Goal: Task Accomplishment & Management: Manage account settings

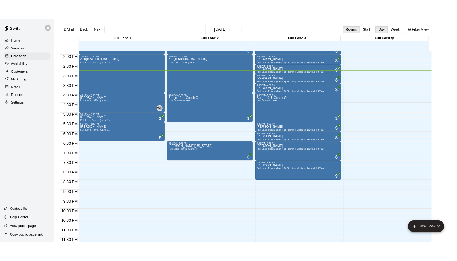
scroll to position [342, 0]
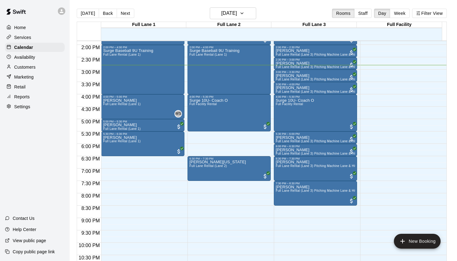
click at [34, 70] on p "Customers" at bounding box center [24, 67] width 21 height 6
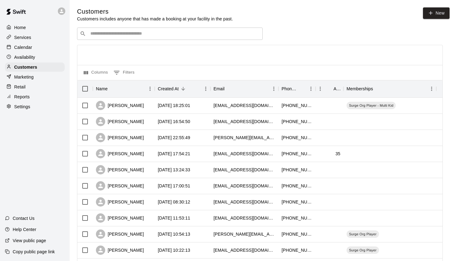
click at [127, 35] on input "Search customers by name or email" at bounding box center [173, 34] width 171 height 6
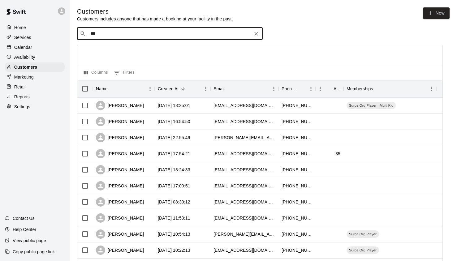
type input "****"
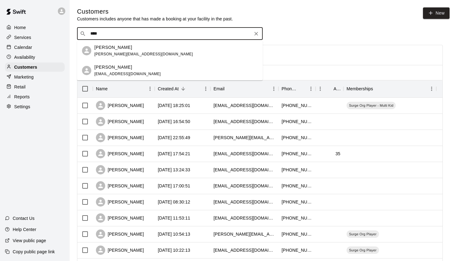
click at [122, 50] on div "[PERSON_NAME]" at bounding box center [143, 47] width 98 height 6
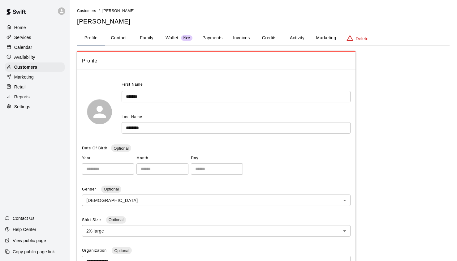
click at [297, 37] on button "Activity" at bounding box center [297, 38] width 28 height 15
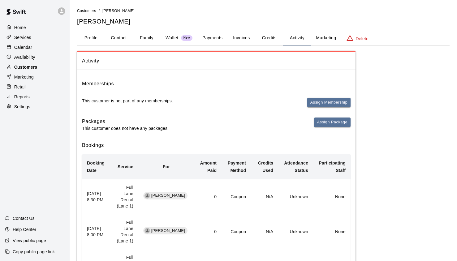
drag, startPoint x: 24, startPoint y: 70, endPoint x: 42, endPoint y: 66, distance: 17.9
click at [25, 70] on p "Customers" at bounding box center [25, 67] width 23 height 6
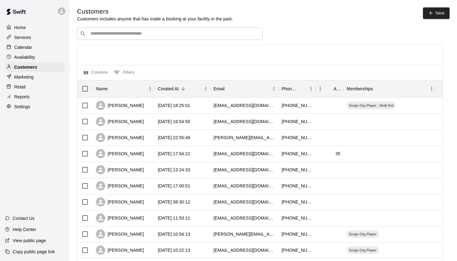
click at [146, 39] on div "​ ​" at bounding box center [169, 34] width 185 height 12
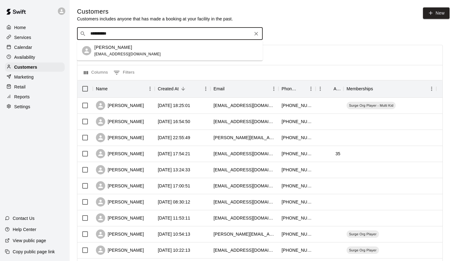
type input "**********"
click at [121, 55] on span "[EMAIL_ADDRESS][DOMAIN_NAME]" at bounding box center [127, 54] width 66 height 4
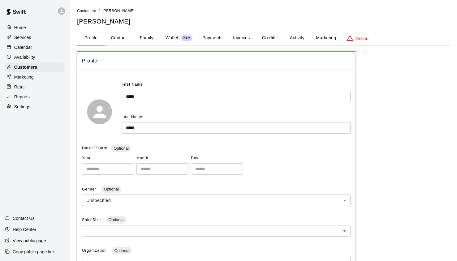
click at [301, 36] on button "Activity" at bounding box center [297, 38] width 28 height 15
